Goal: Obtain resource: Download file/media

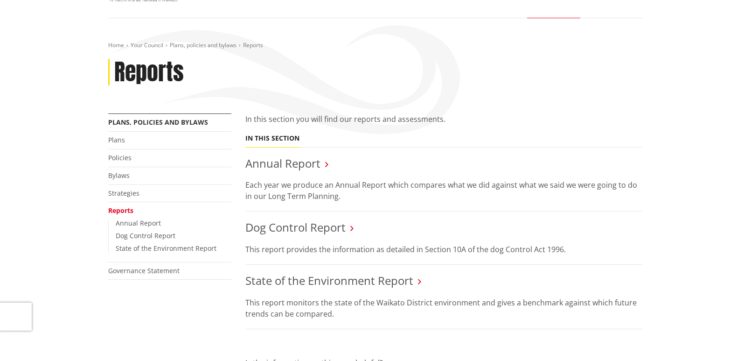
scroll to position [47, 0]
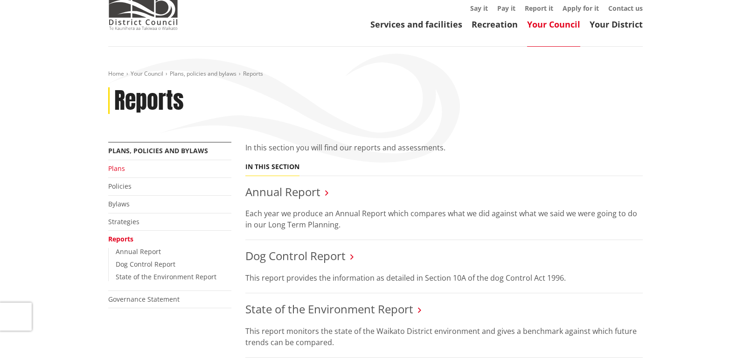
click at [119, 168] on link "Plans" at bounding box center [116, 168] width 17 height 9
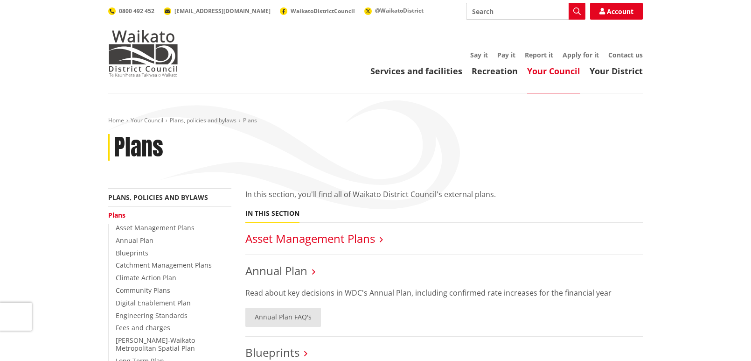
click at [355, 237] on link "Asset Management Plans" at bounding box center [310, 237] width 130 height 15
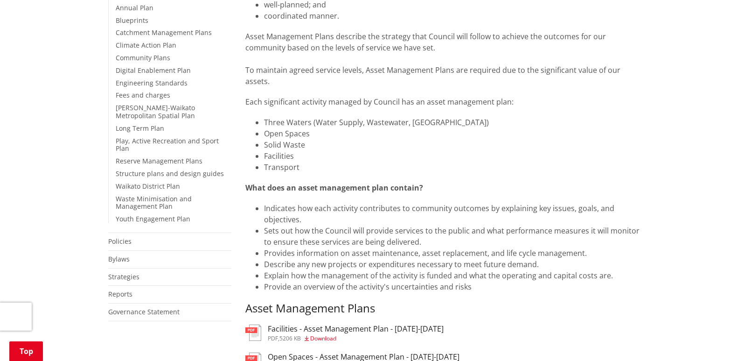
scroll to position [187, 0]
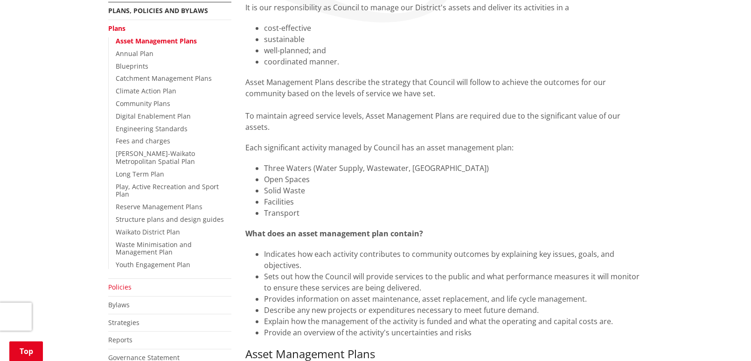
click at [125, 282] on link "Policies" at bounding box center [119, 286] width 23 height 9
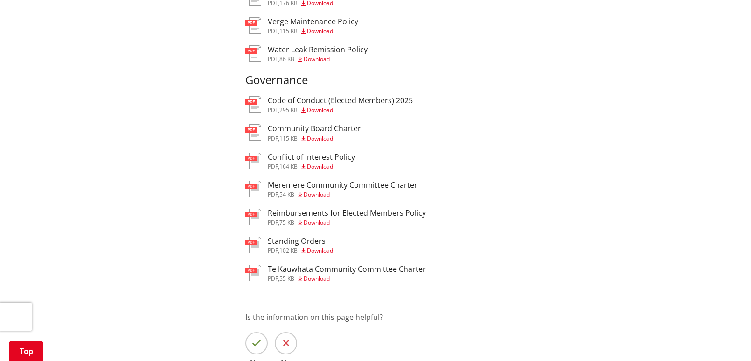
scroll to position [1259, 0]
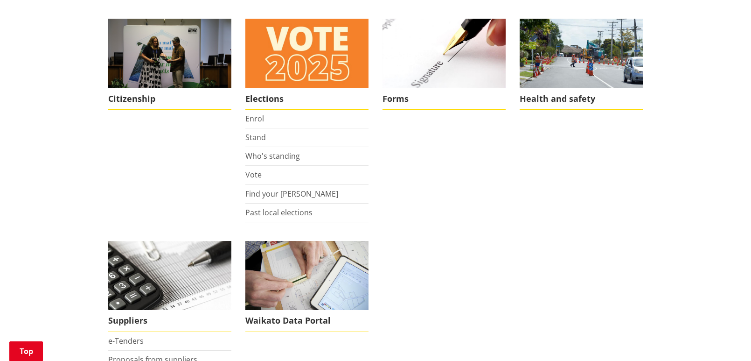
scroll to position [700, 0]
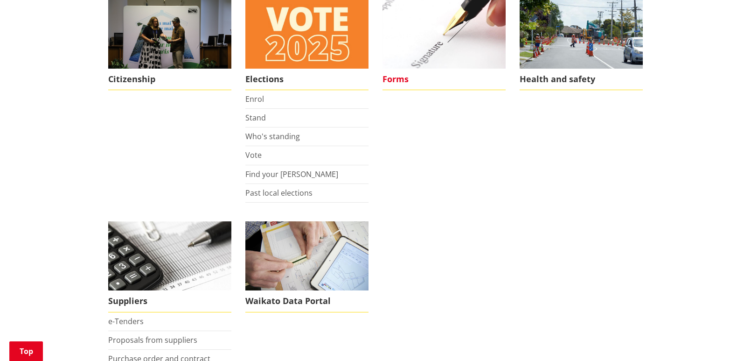
click at [403, 77] on span "Forms" at bounding box center [444, 79] width 123 height 21
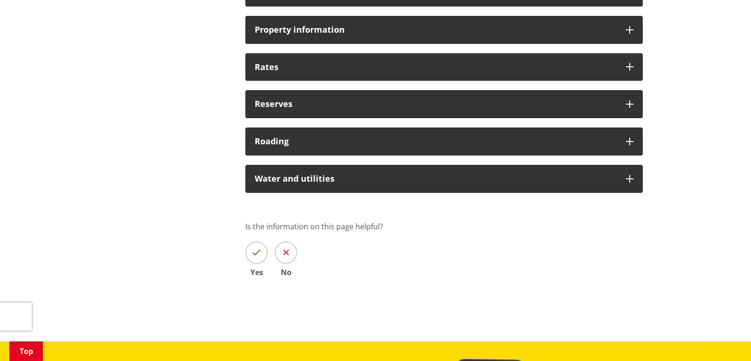
scroll to position [793, 0]
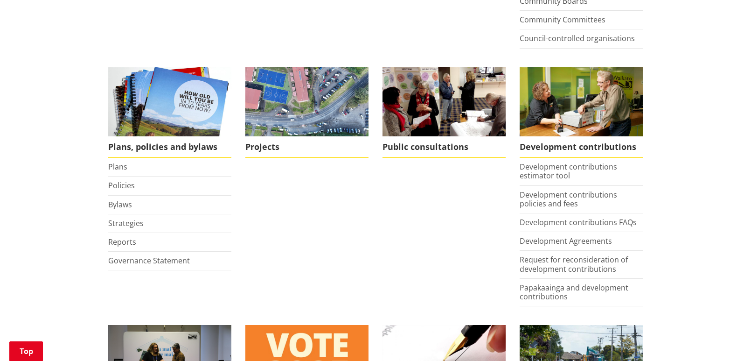
scroll to position [373, 0]
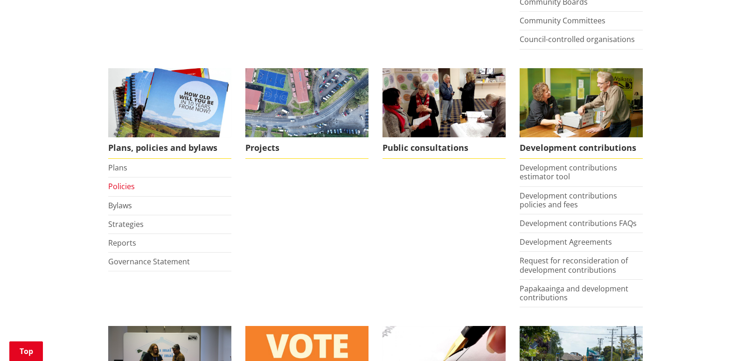
click at [124, 185] on link "Policies" at bounding box center [121, 186] width 27 height 10
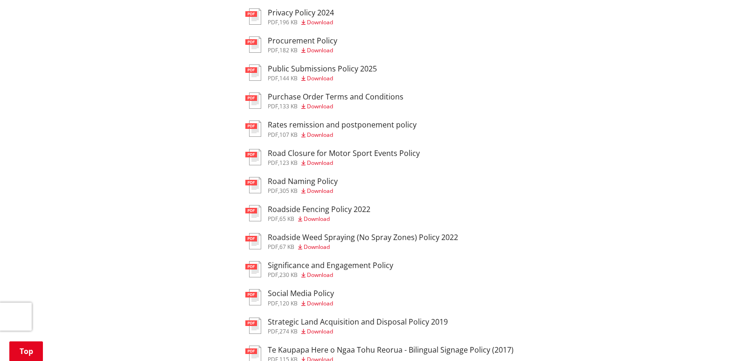
scroll to position [746, 0]
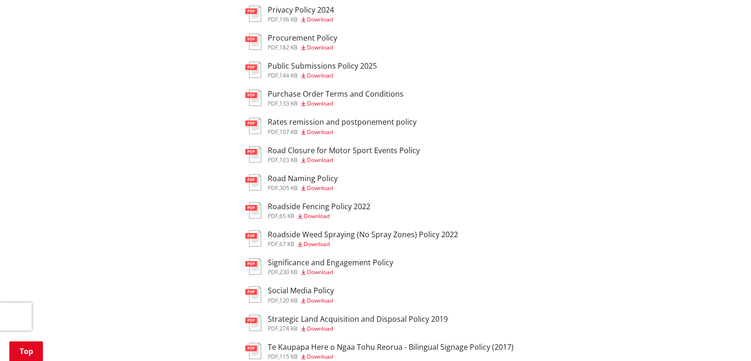
click at [325, 129] on span "Download" at bounding box center [320, 132] width 26 height 8
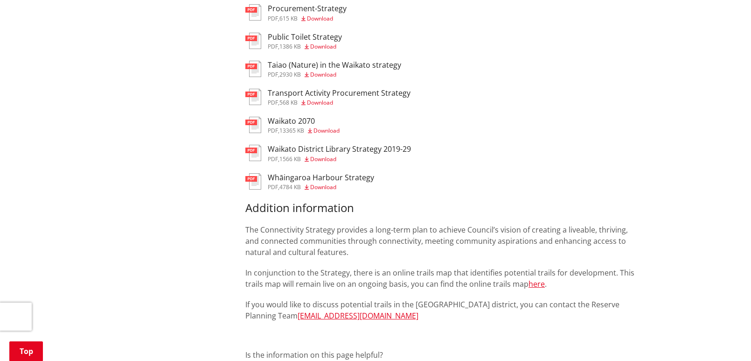
scroll to position [606, 0]
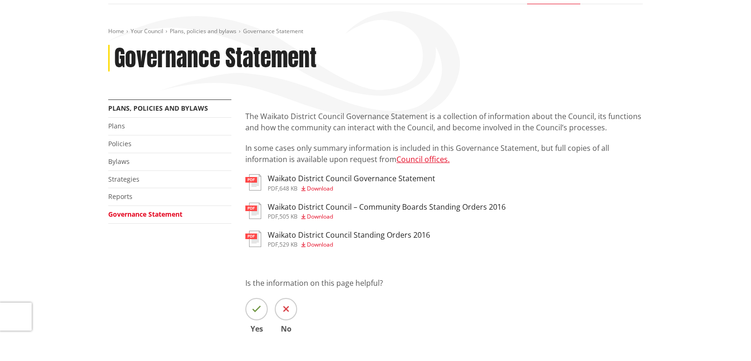
scroll to position [93, 0]
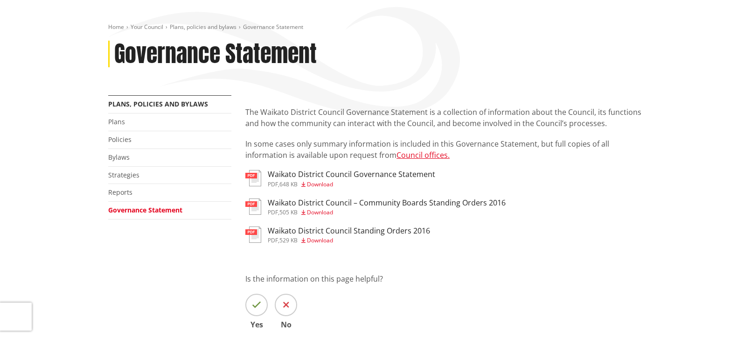
click at [322, 241] on span "Download" at bounding box center [320, 240] width 26 height 8
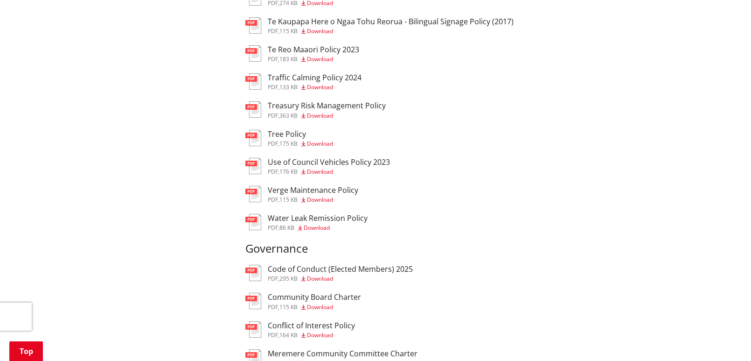
scroll to position [1120, 0]
